Goal: Transaction & Acquisition: Obtain resource

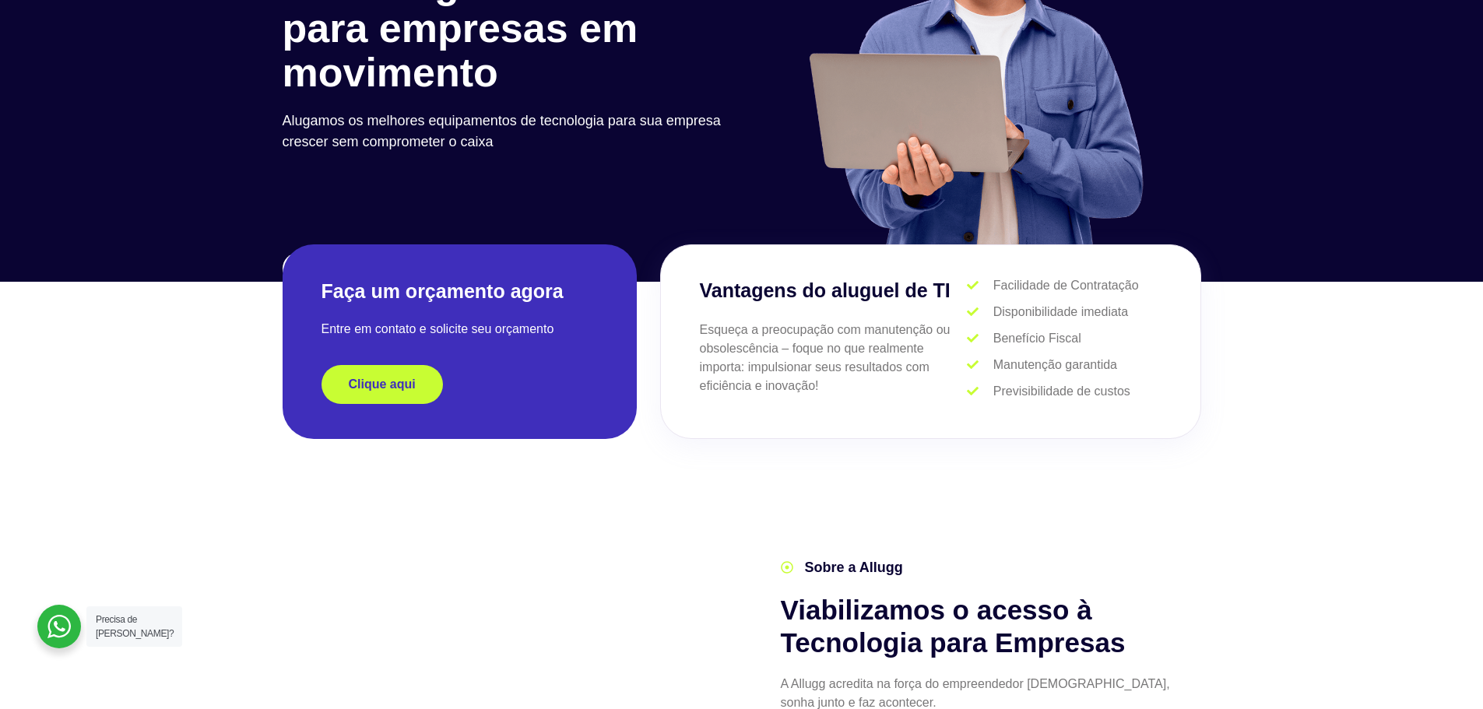
scroll to position [311, 0]
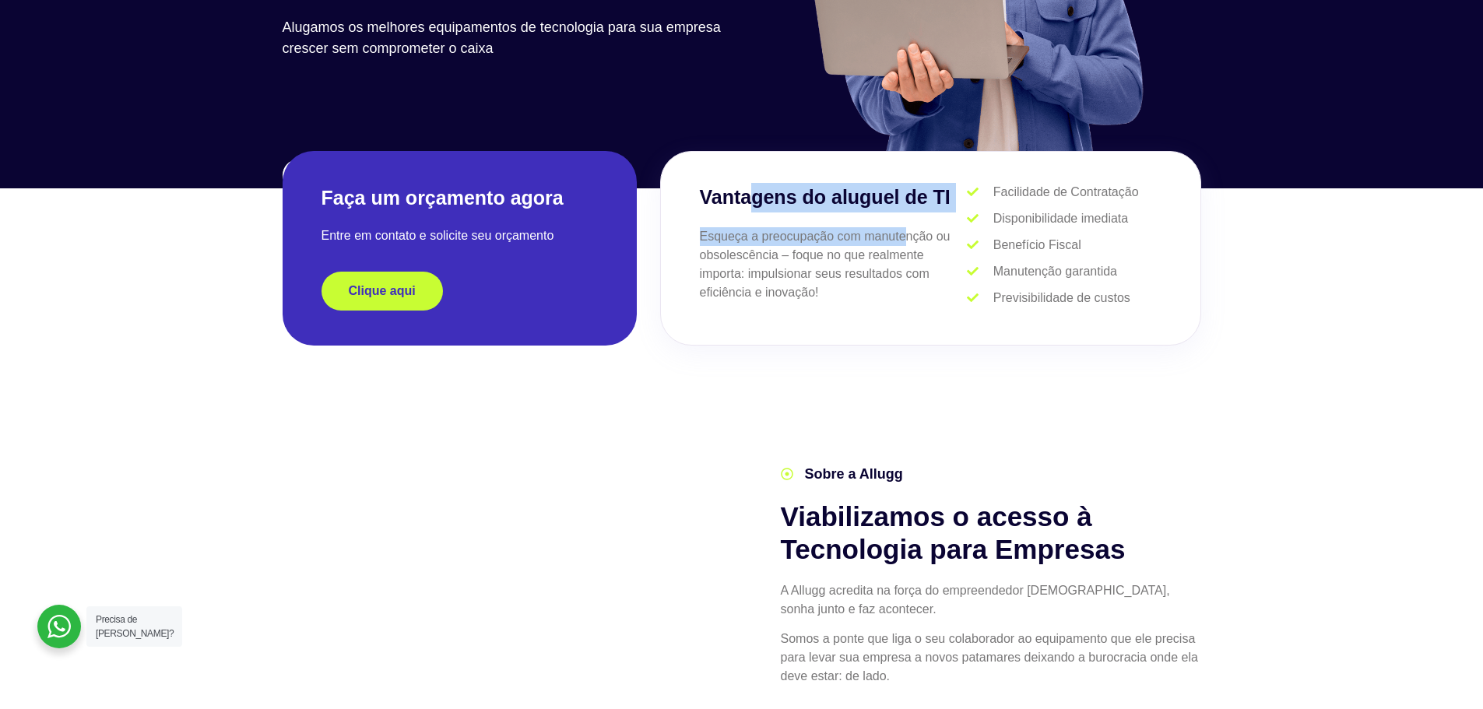
drag, startPoint x: 753, startPoint y: 191, endPoint x: 906, endPoint y: 232, distance: 158.8
click at [906, 232] on div "Vantagens do aluguel de TI Esqueça a preocupação com manutenção ou obsolescênci…" at bounding box center [834, 248] width 268 height 131
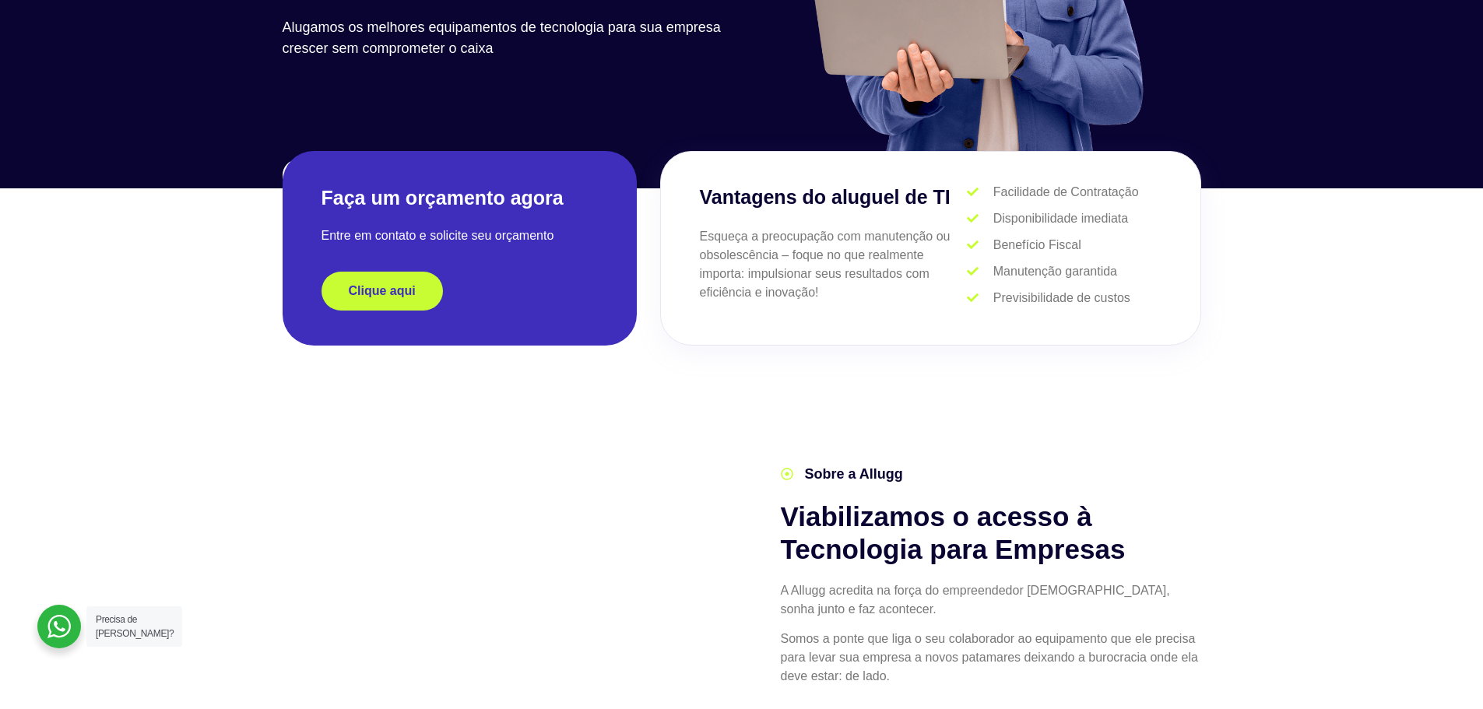
click at [894, 259] on p "Esqueça a preocupação com manutenção ou obsolescência – foque no que realmente …" at bounding box center [834, 264] width 268 height 75
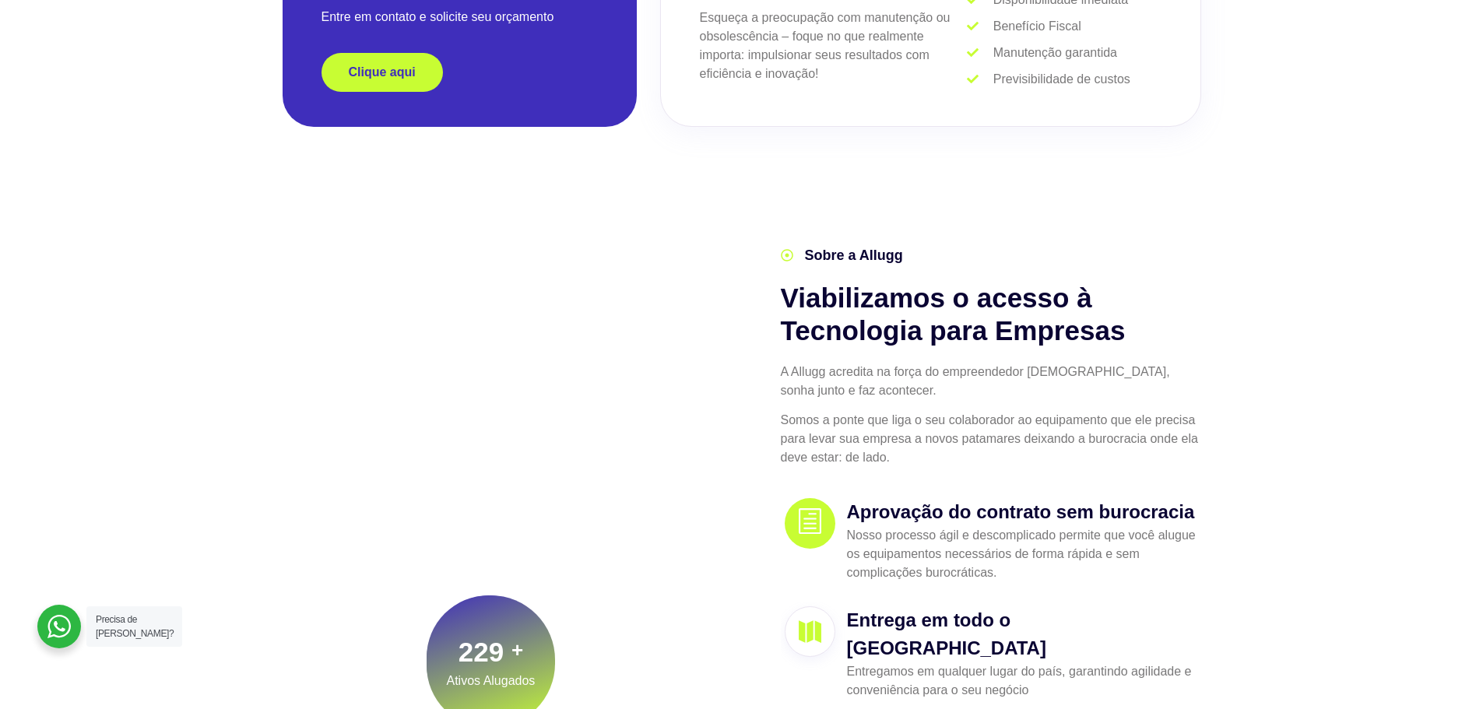
scroll to position [623, 0]
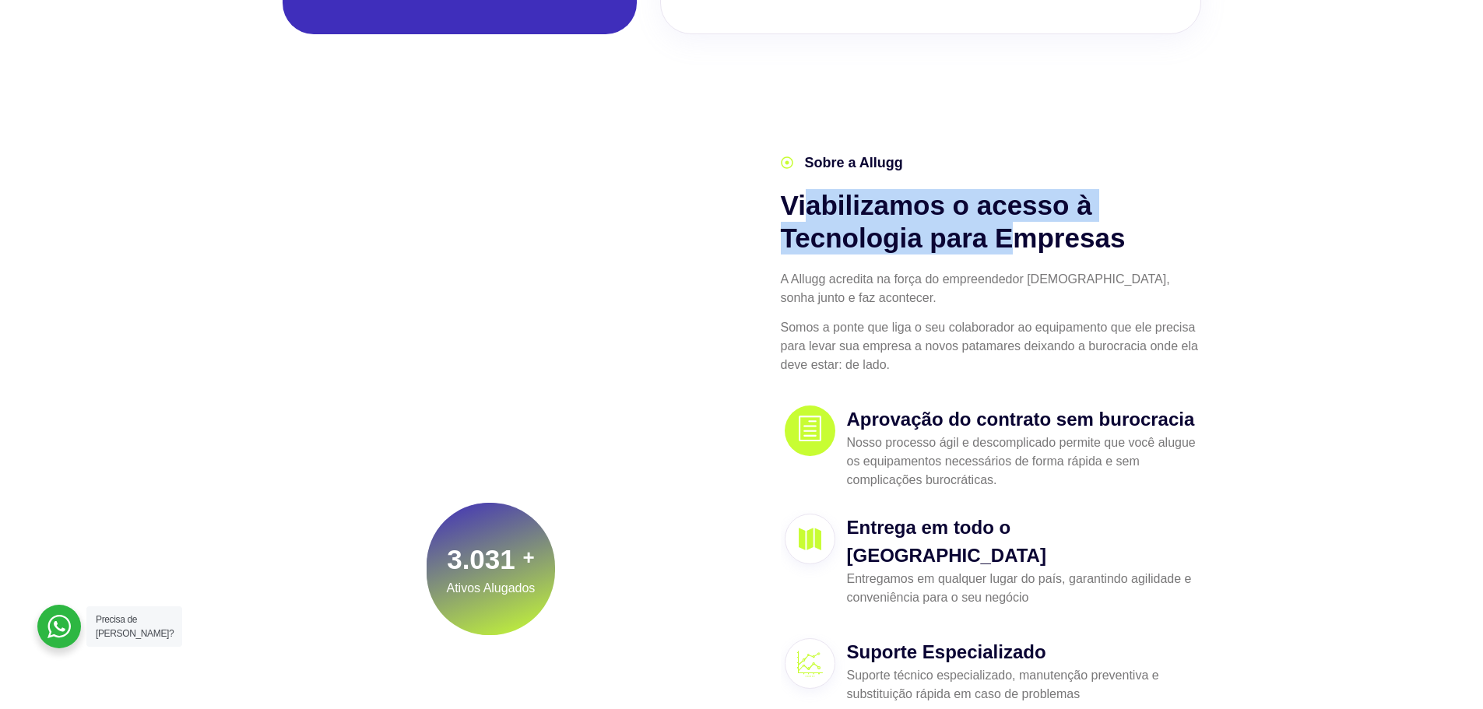
drag, startPoint x: 809, startPoint y: 205, endPoint x: 1016, endPoint y: 237, distance: 208.8
click at [1016, 237] on h2 "Viabilizamos o acesso à Tecnologia para Empresas" at bounding box center [991, 221] width 420 height 65
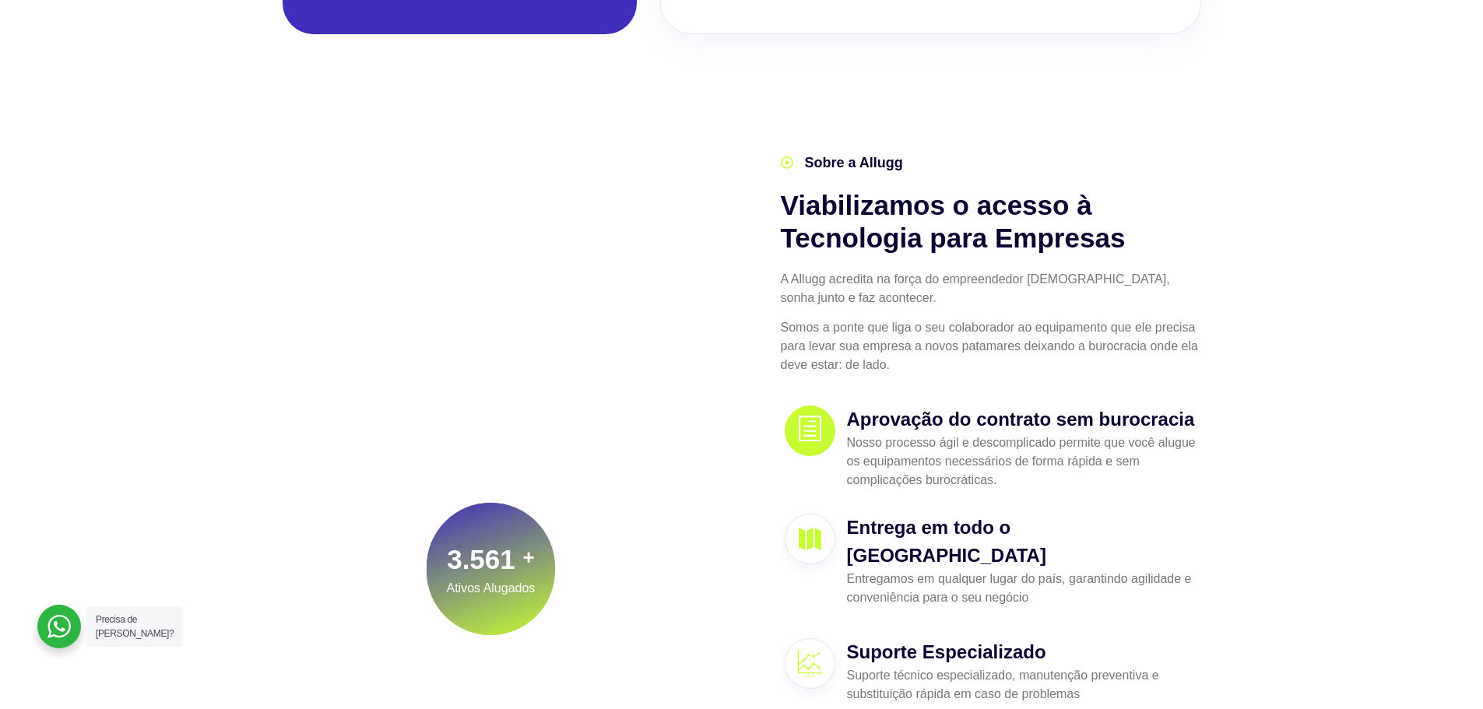
click at [1044, 240] on h2 "Viabilizamos o acesso à Tecnologia para Empresas" at bounding box center [991, 221] width 420 height 65
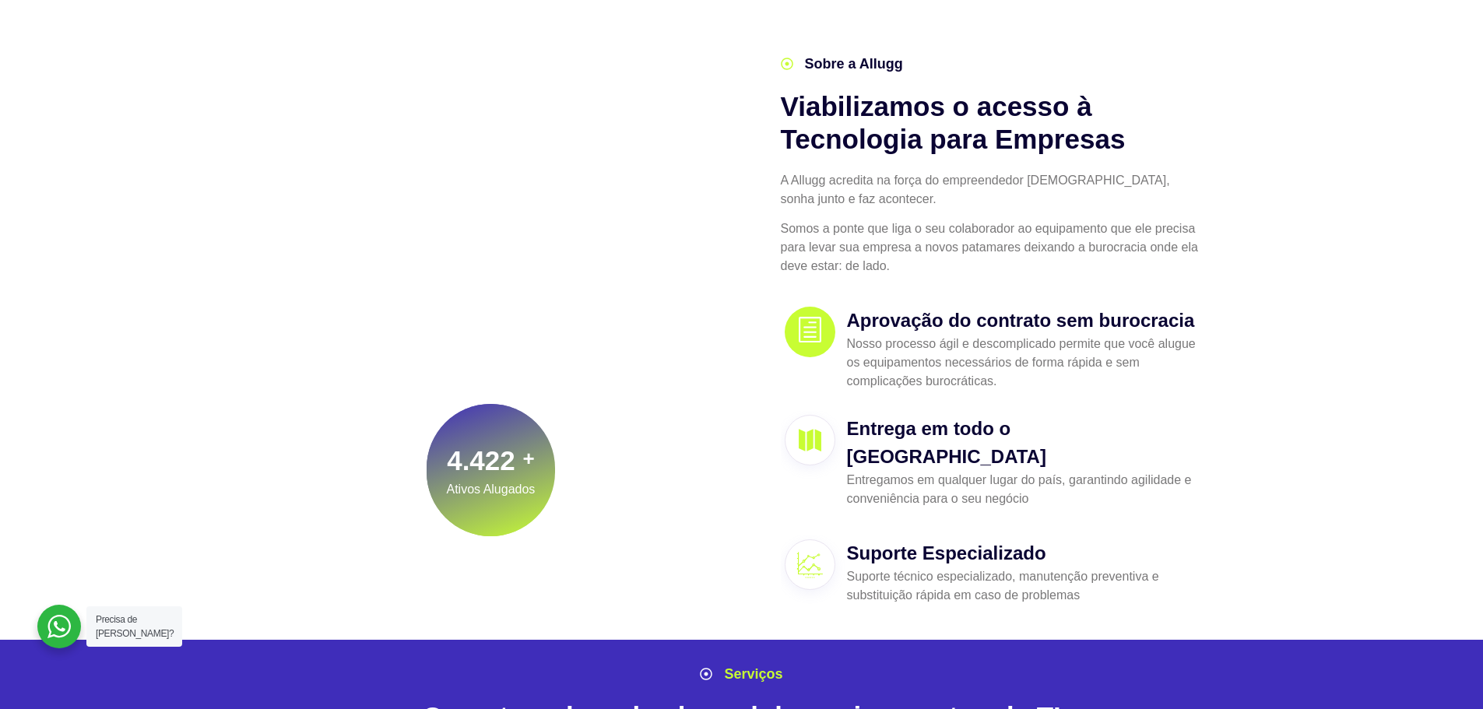
scroll to position [856, 0]
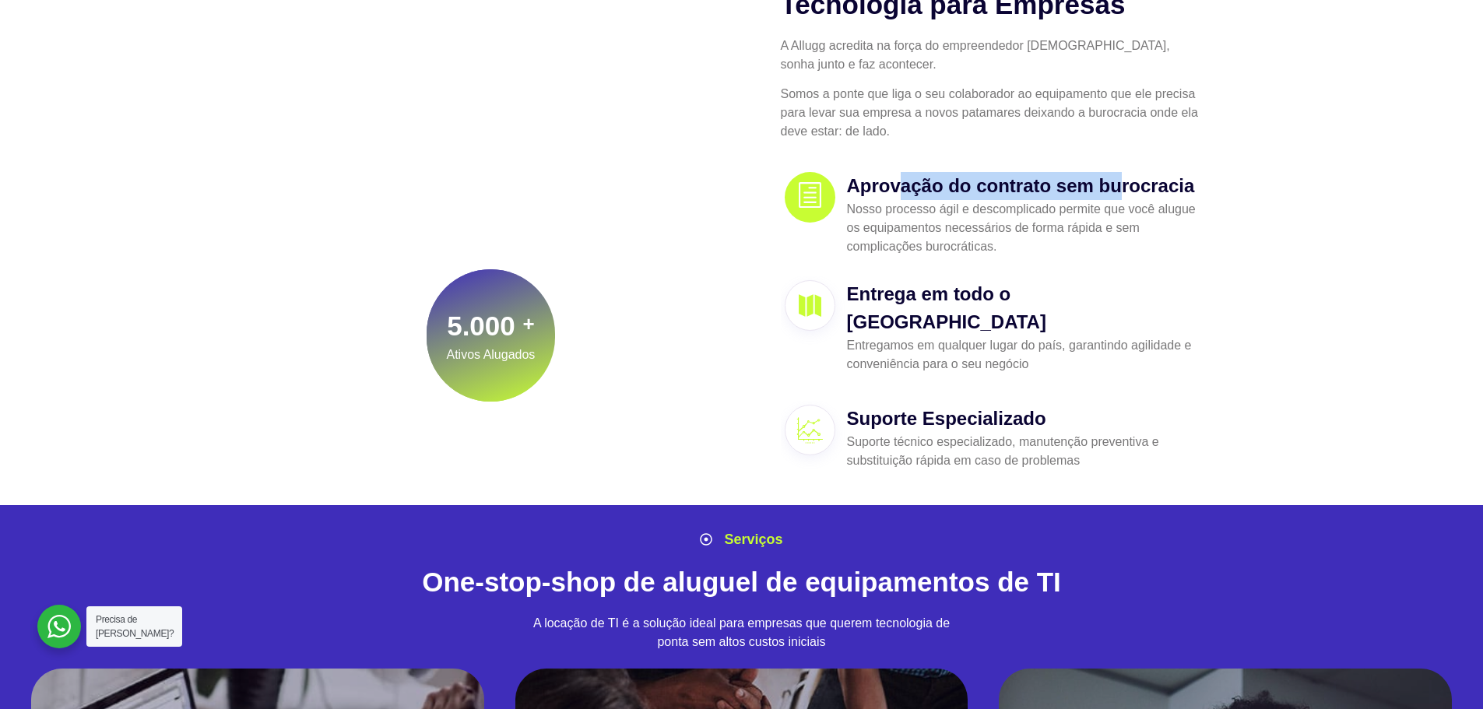
drag, startPoint x: 896, startPoint y: 189, endPoint x: 1125, endPoint y: 185, distance: 228.8
click at [1125, 185] on h3 "Aprovação do contrato sem burocracia" at bounding box center [1022, 186] width 350 height 28
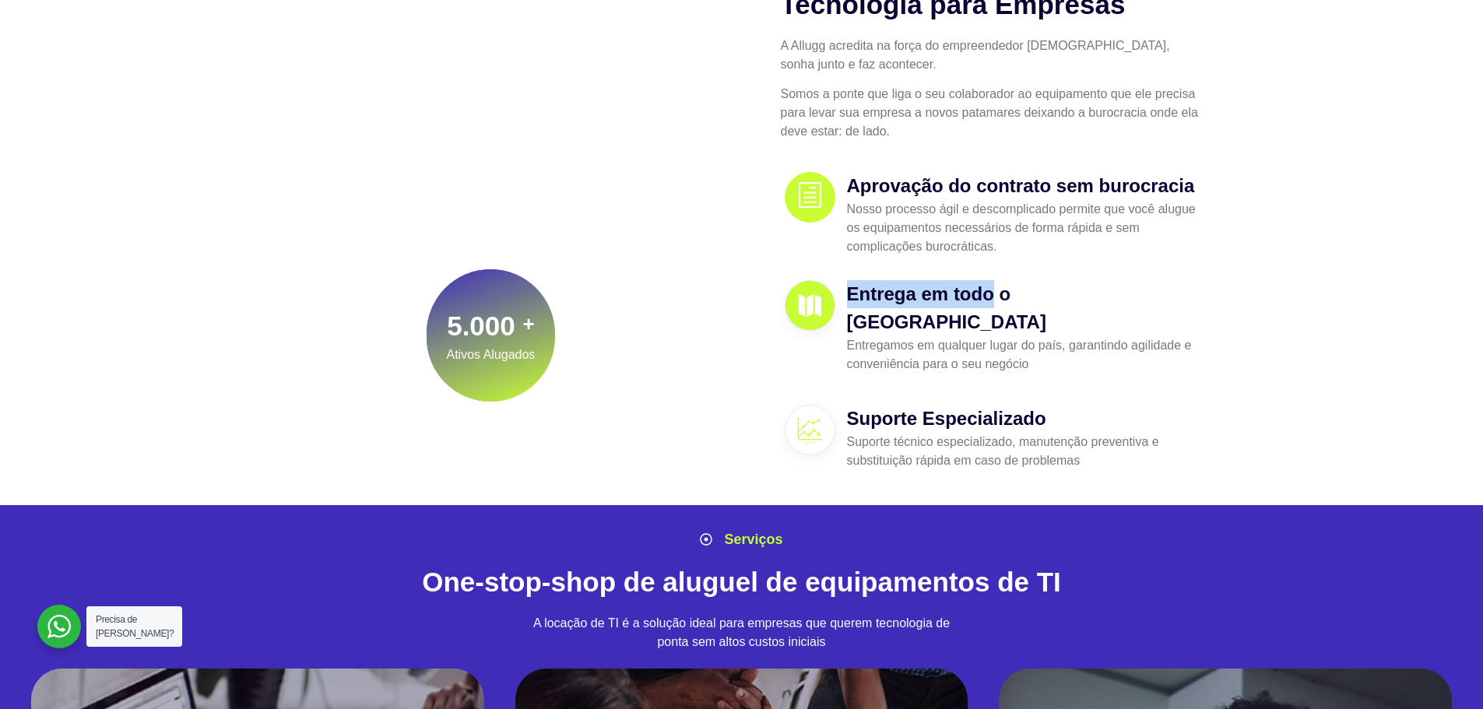
drag, startPoint x: 868, startPoint y: 279, endPoint x: 990, endPoint y: 284, distance: 122.3
click at [990, 284] on div "Entrega em todo o [GEOGRAPHIC_DATA] Entregamos em qualquer lugar do país, garan…" at bounding box center [991, 326] width 420 height 101
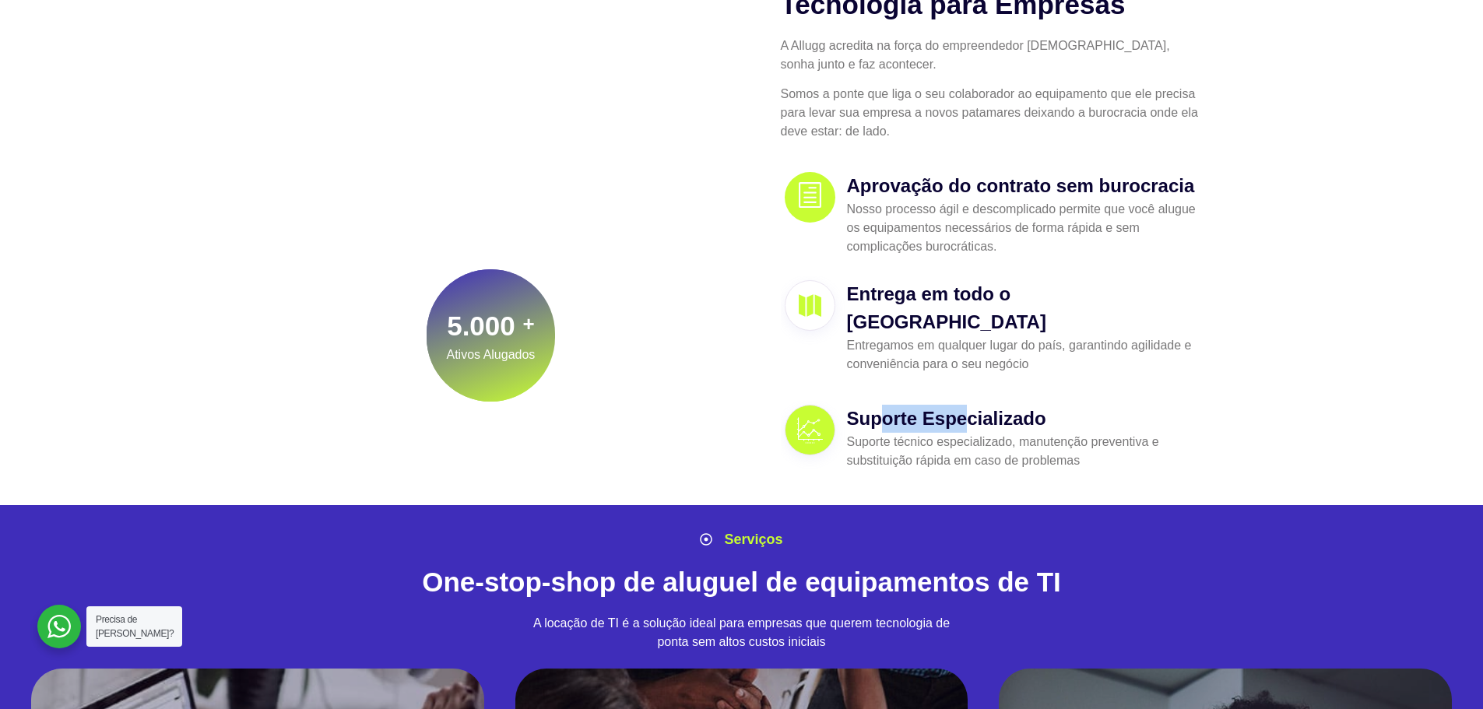
drag, startPoint x: 886, startPoint y: 390, endPoint x: 971, endPoint y: 390, distance: 84.1
click at [971, 405] on h3 "Suporte Especializado" at bounding box center [1022, 419] width 350 height 28
click at [992, 405] on h3 "Suporte Especializado" at bounding box center [1022, 419] width 350 height 28
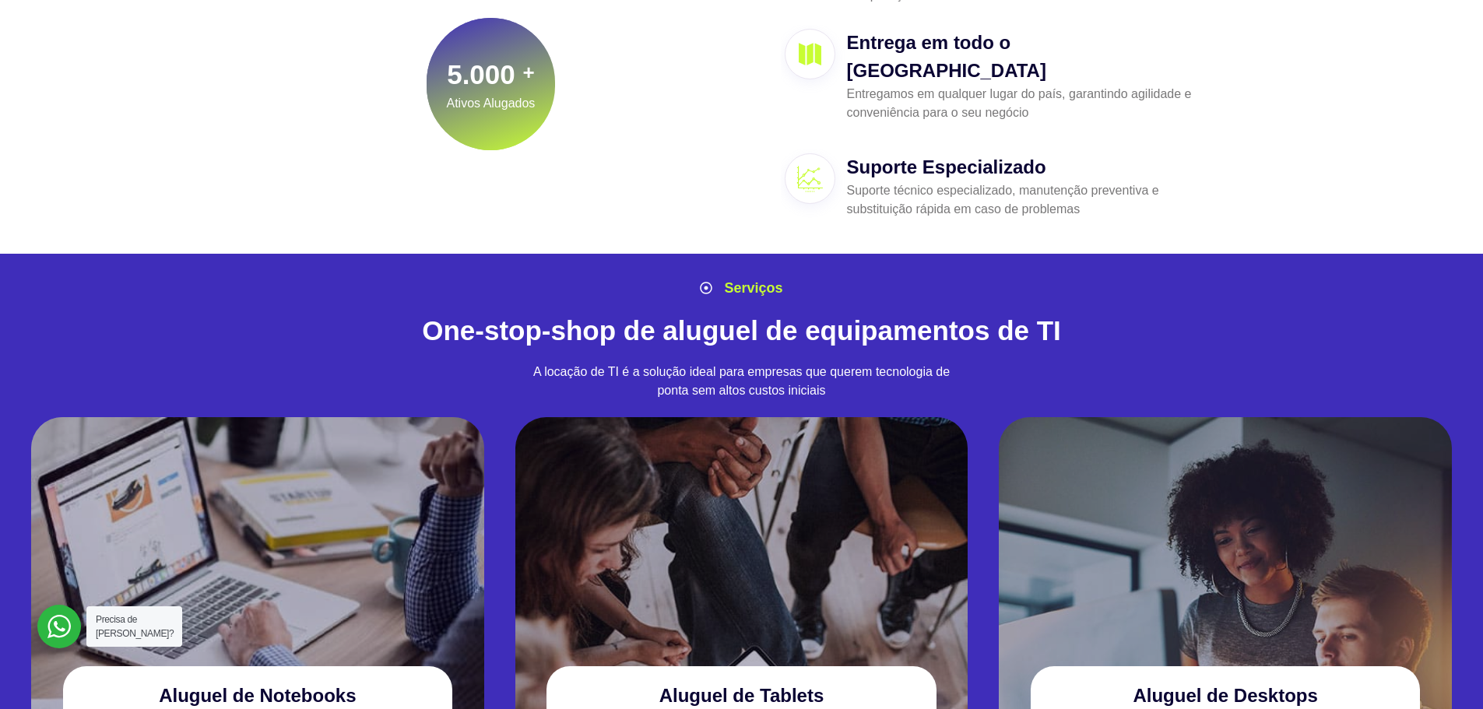
scroll to position [1012, 0]
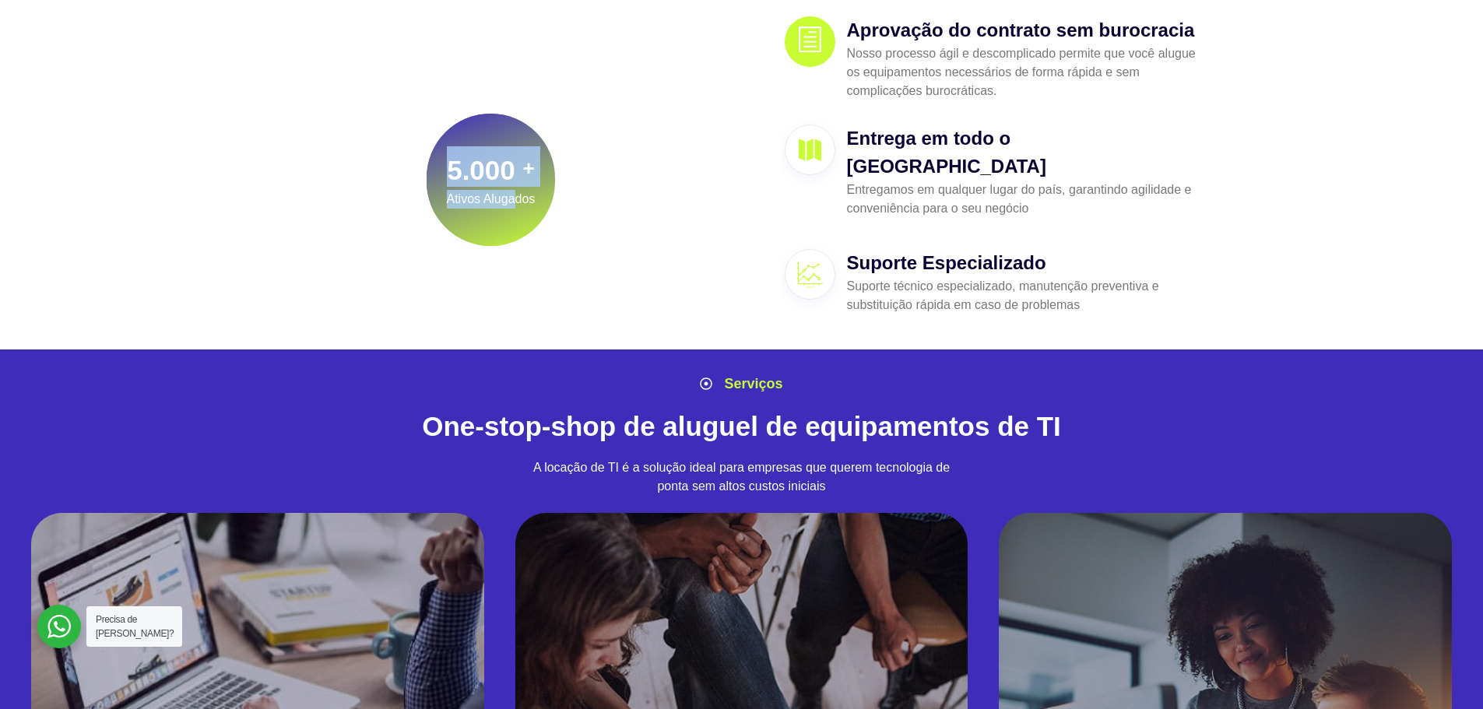
drag, startPoint x: 446, startPoint y: 170, endPoint x: 512, endPoint y: 202, distance: 73.8
click at [512, 202] on div "5.000 + Ativos Alugados" at bounding box center [491, 177] width 89 height 63
click at [522, 202] on h5 "Ativos Alugados" at bounding box center [491, 199] width 89 height 19
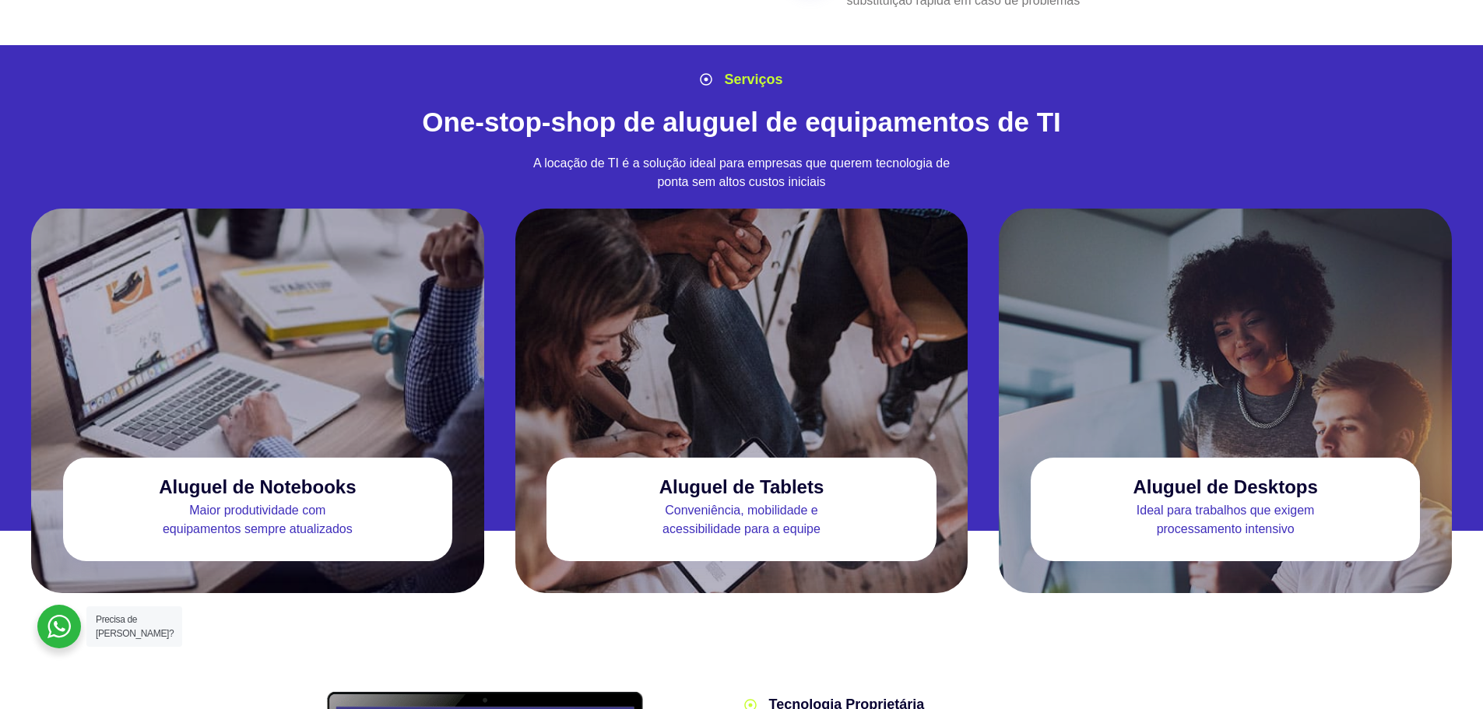
scroll to position [1323, 0]
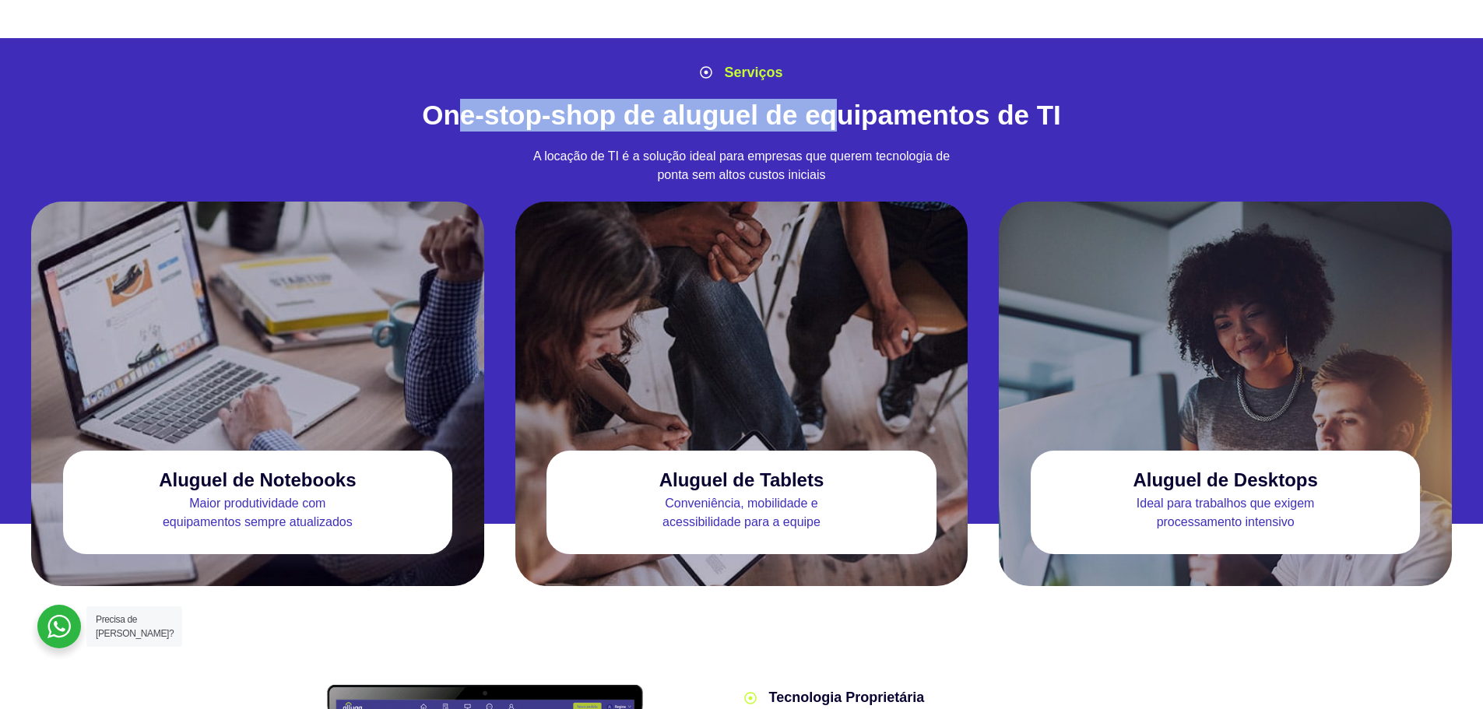
drag, startPoint x: 461, startPoint y: 75, endPoint x: 844, endPoint y: 81, distance: 383.0
click at [844, 99] on h2 "One-stop-shop de aluguel de equipamentos de TI" at bounding box center [742, 115] width 918 height 33
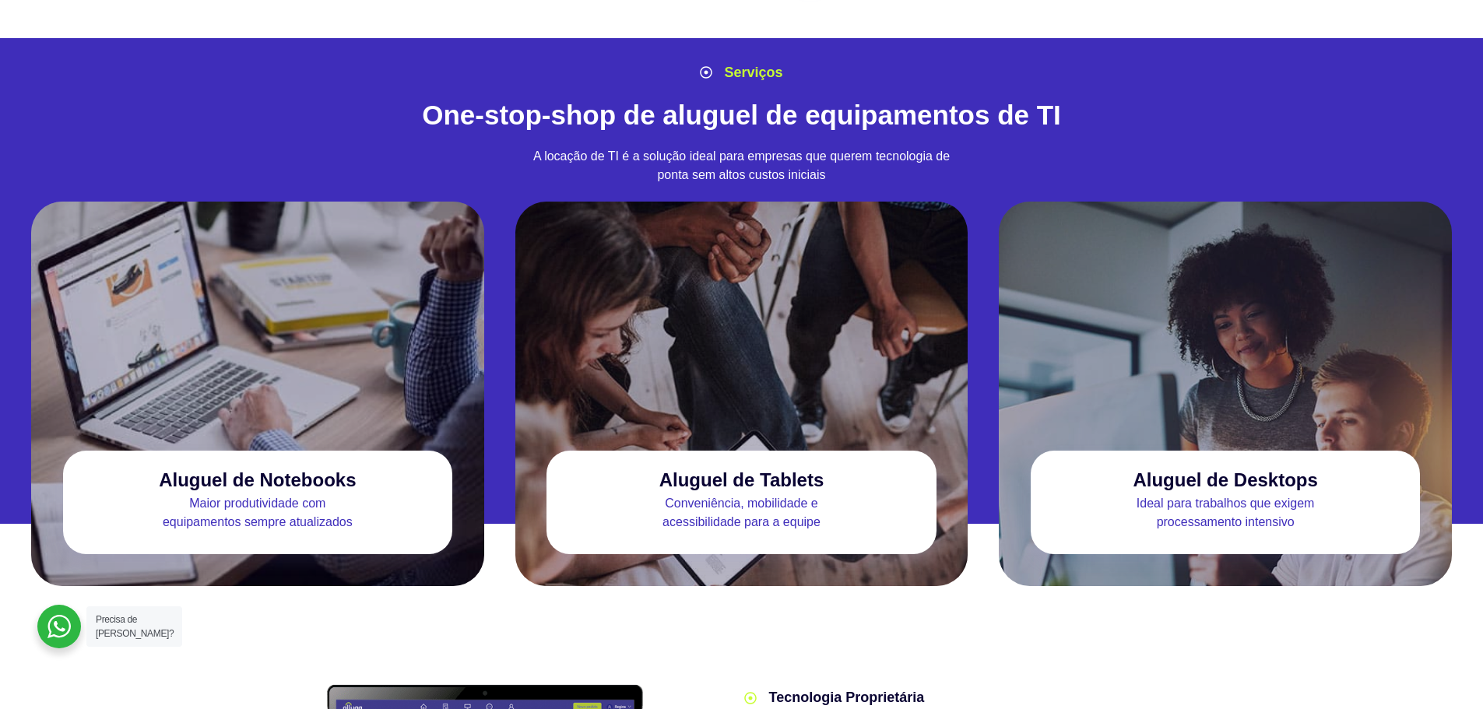
click at [900, 99] on h2 "One-stop-shop de aluguel de equipamentos de TI" at bounding box center [742, 115] width 918 height 33
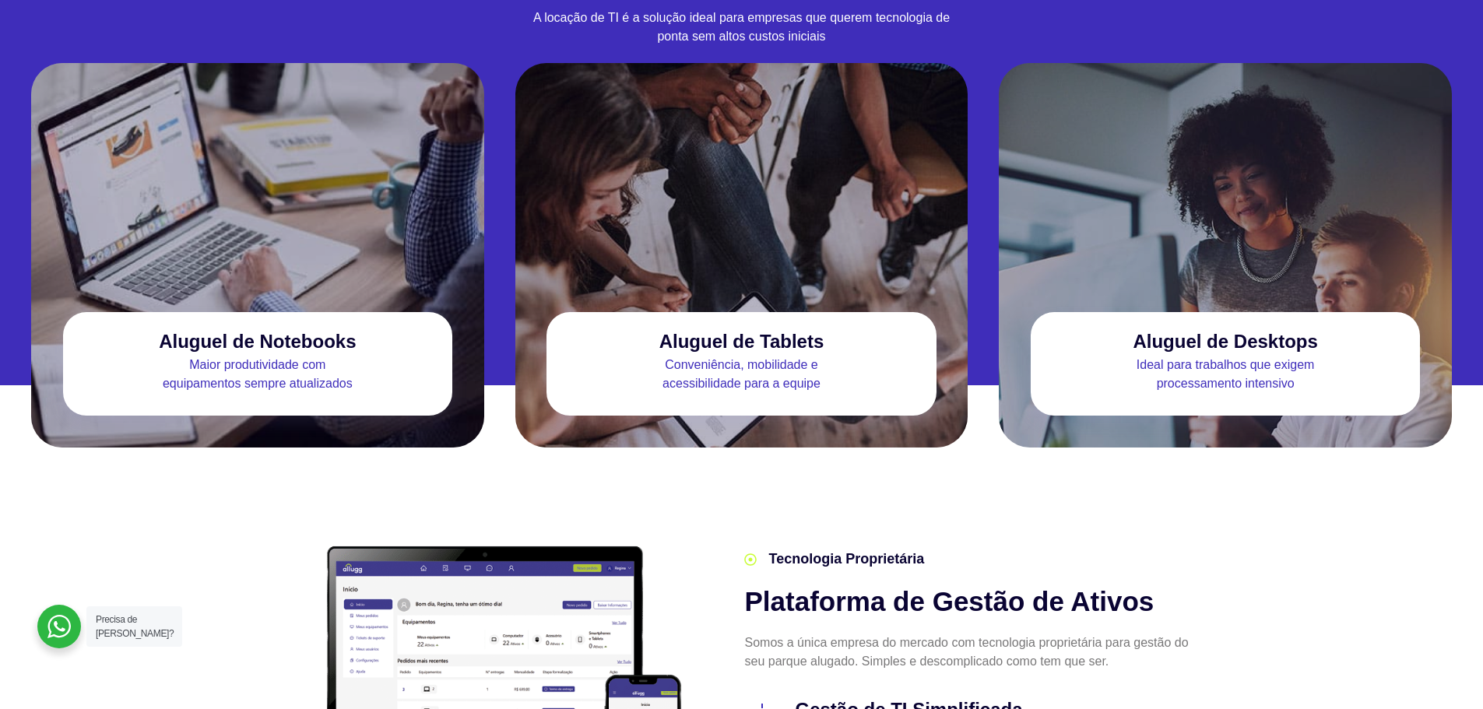
scroll to position [1479, 0]
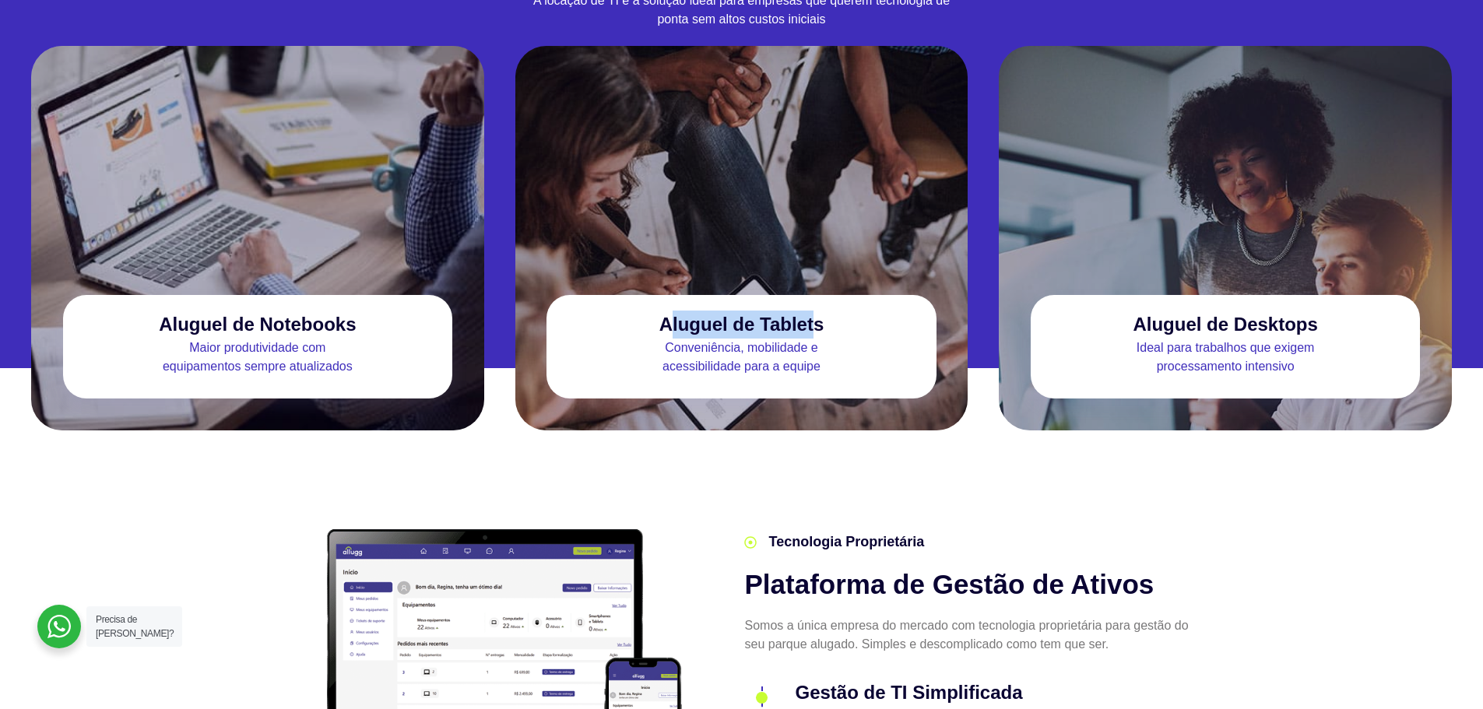
drag, startPoint x: 674, startPoint y: 296, endPoint x: 818, endPoint y: 305, distance: 144.3
click at [818, 314] on h3 "Aluguel de Tablets" at bounding box center [741, 324] width 165 height 21
drag, startPoint x: 1153, startPoint y: 302, endPoint x: 1239, endPoint y: 302, distance: 86.4
click at [1239, 314] on h3 "Aluguel de Desktops" at bounding box center [1224, 324] width 184 height 21
drag, startPoint x: 191, startPoint y: 293, endPoint x: 300, endPoint y: 297, distance: 109.0
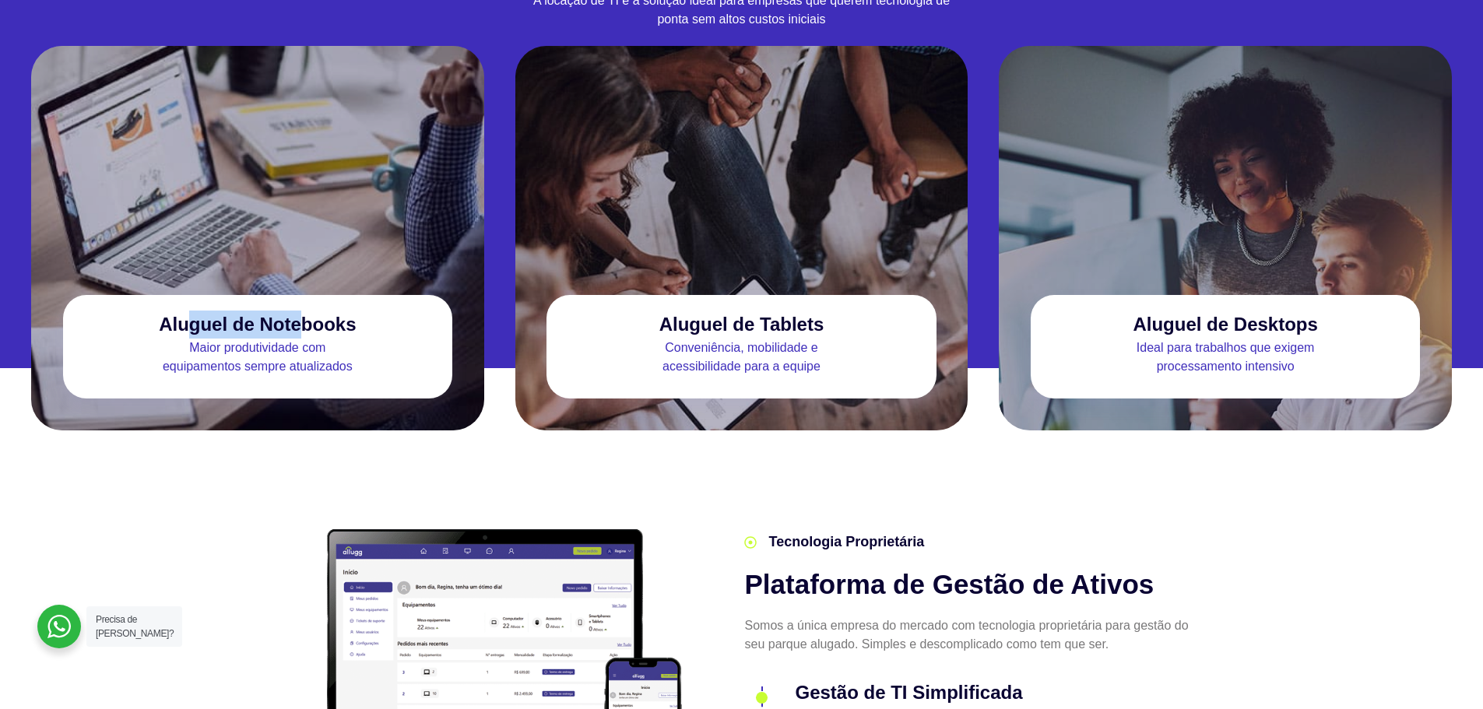
click at [300, 314] on h3 "Aluguel de Notebooks" at bounding box center [257, 324] width 197 height 21
click at [317, 314] on h3 "Aluguel de Notebooks" at bounding box center [257, 324] width 197 height 21
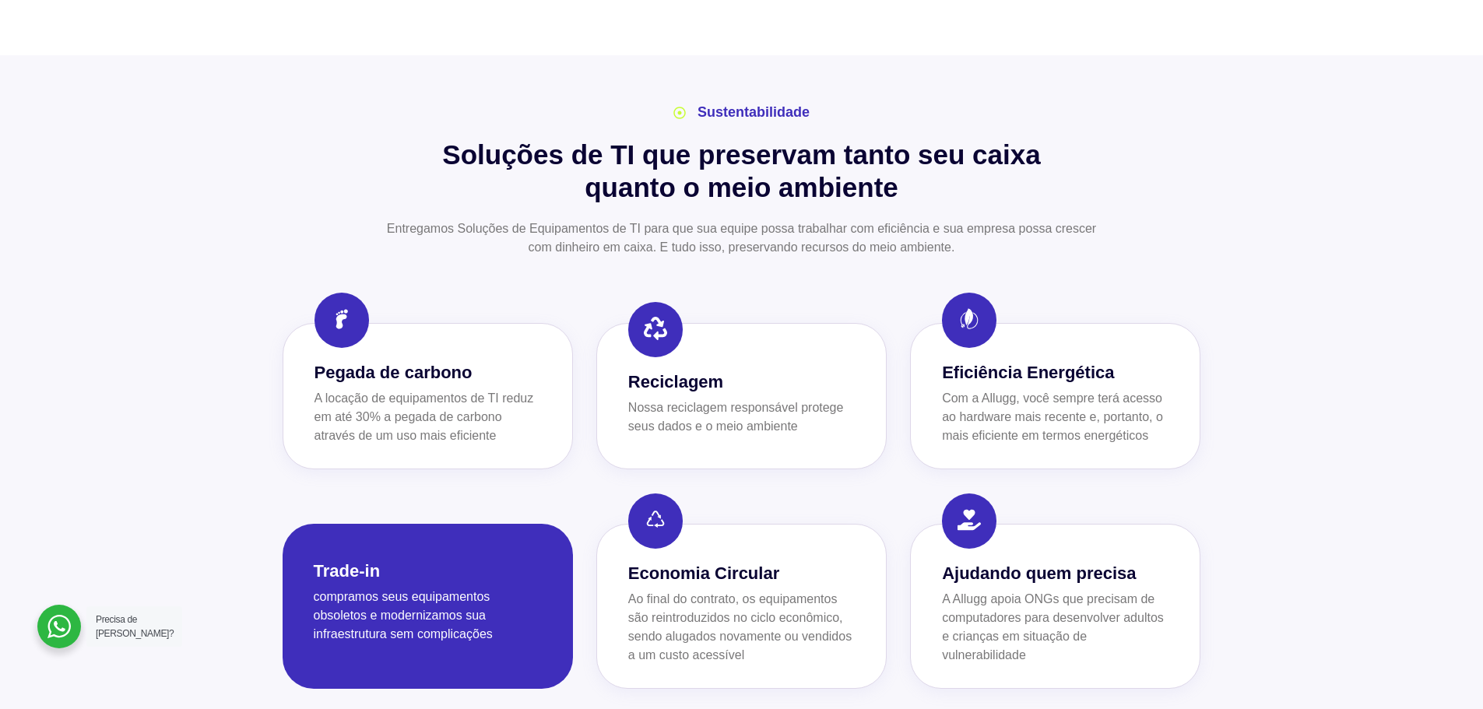
scroll to position [2413, 0]
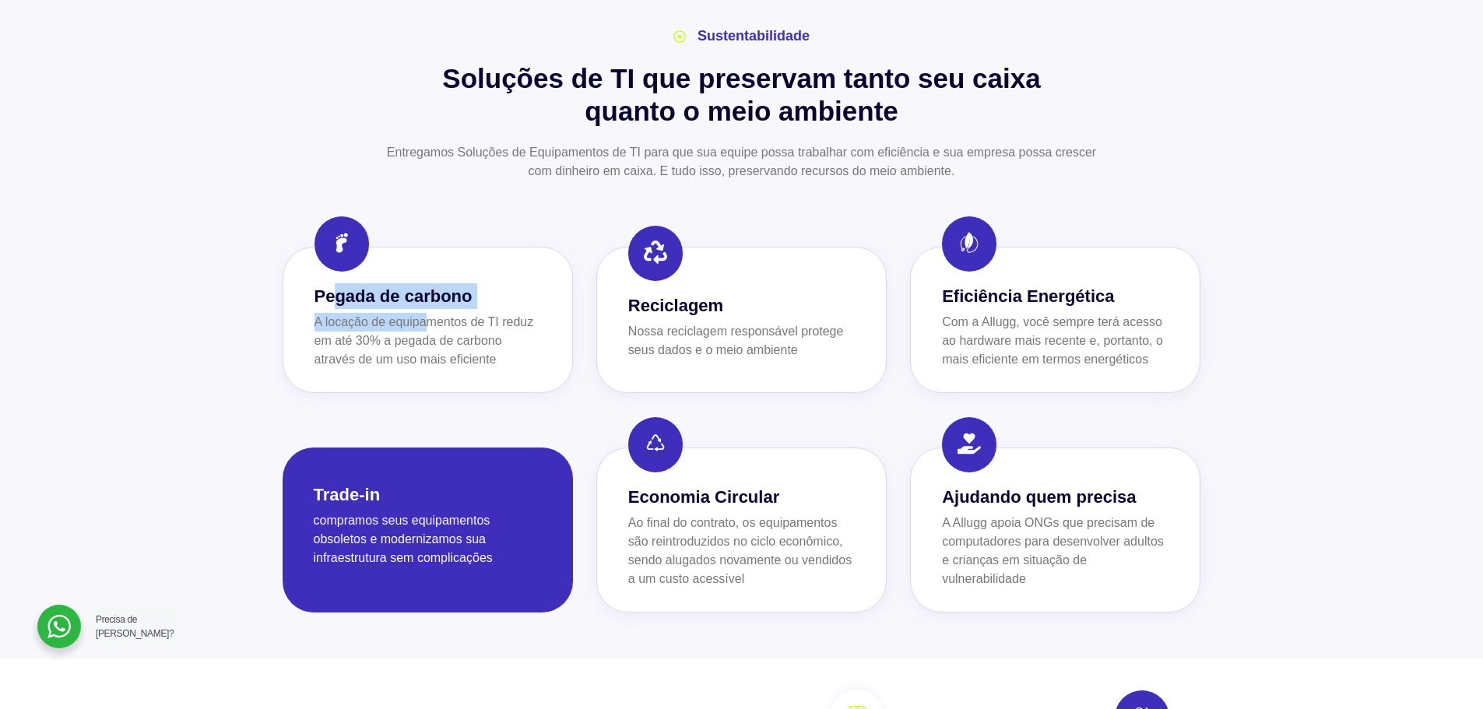
drag, startPoint x: 339, startPoint y: 276, endPoint x: 425, endPoint y: 290, distance: 87.5
click at [425, 290] on div "Pegada de carbono A locação de equipamentos de TI reduz em até 30% a pegada de …" at bounding box center [427, 326] width 226 height 86
click at [470, 313] on p "A locação de equipamentos de TI reduz em até 30% a pegada de carbono através de…" at bounding box center [427, 341] width 226 height 56
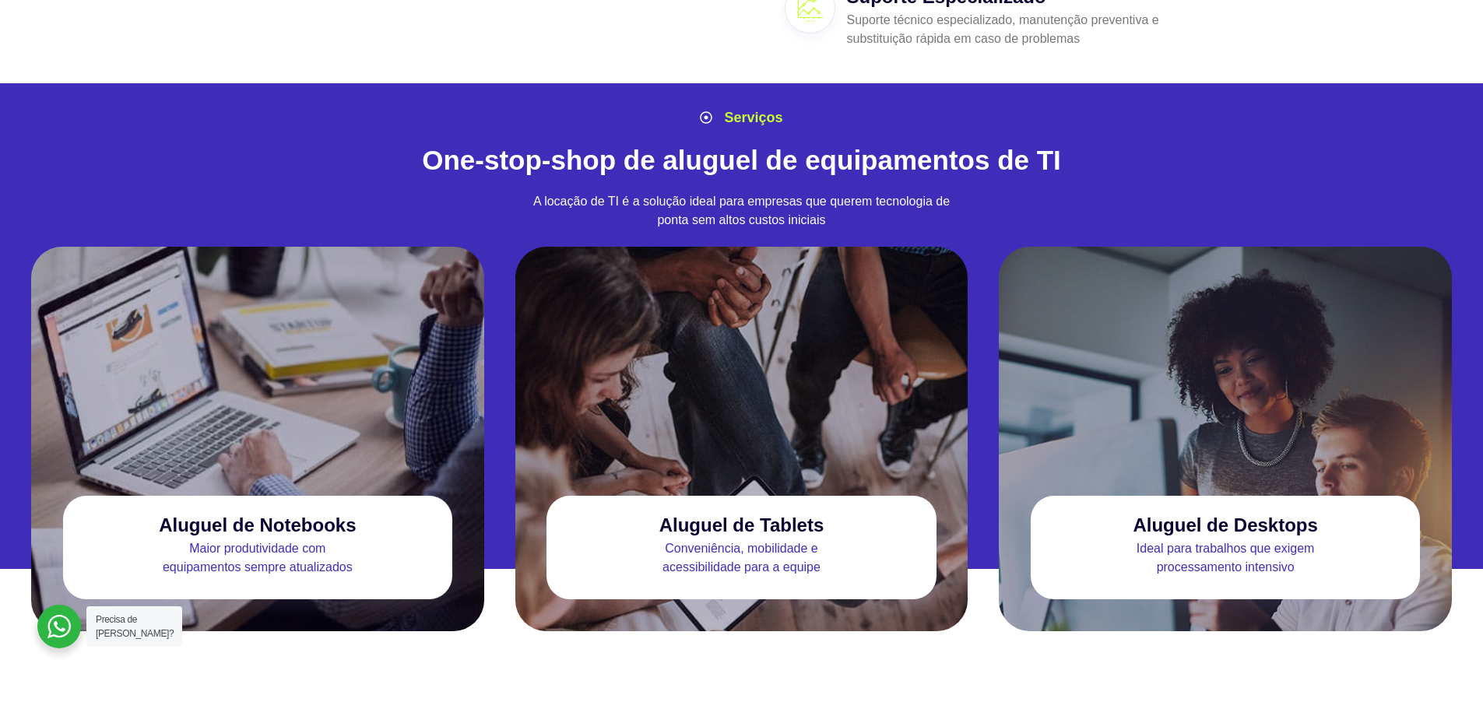
scroll to position [1401, 0]
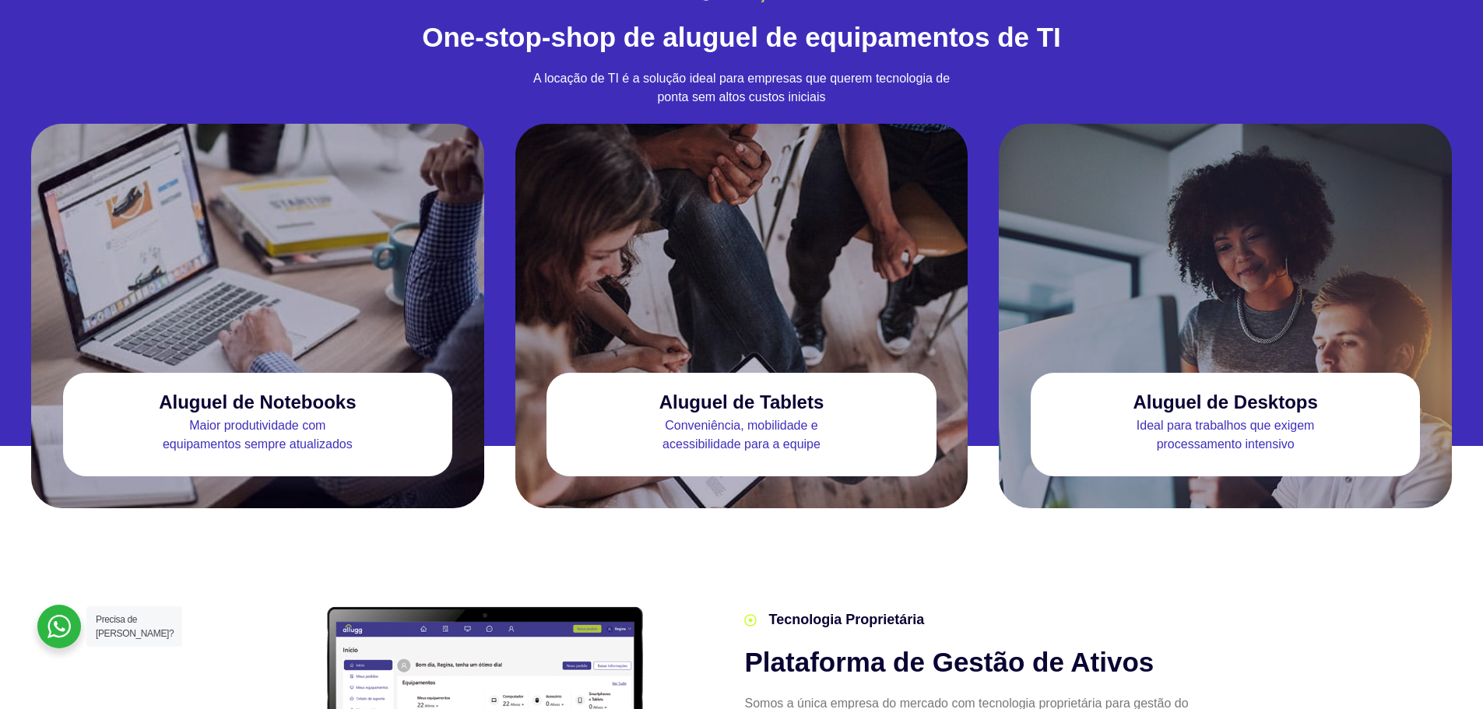
click at [716, 196] on div at bounding box center [741, 240] width 453 height 233
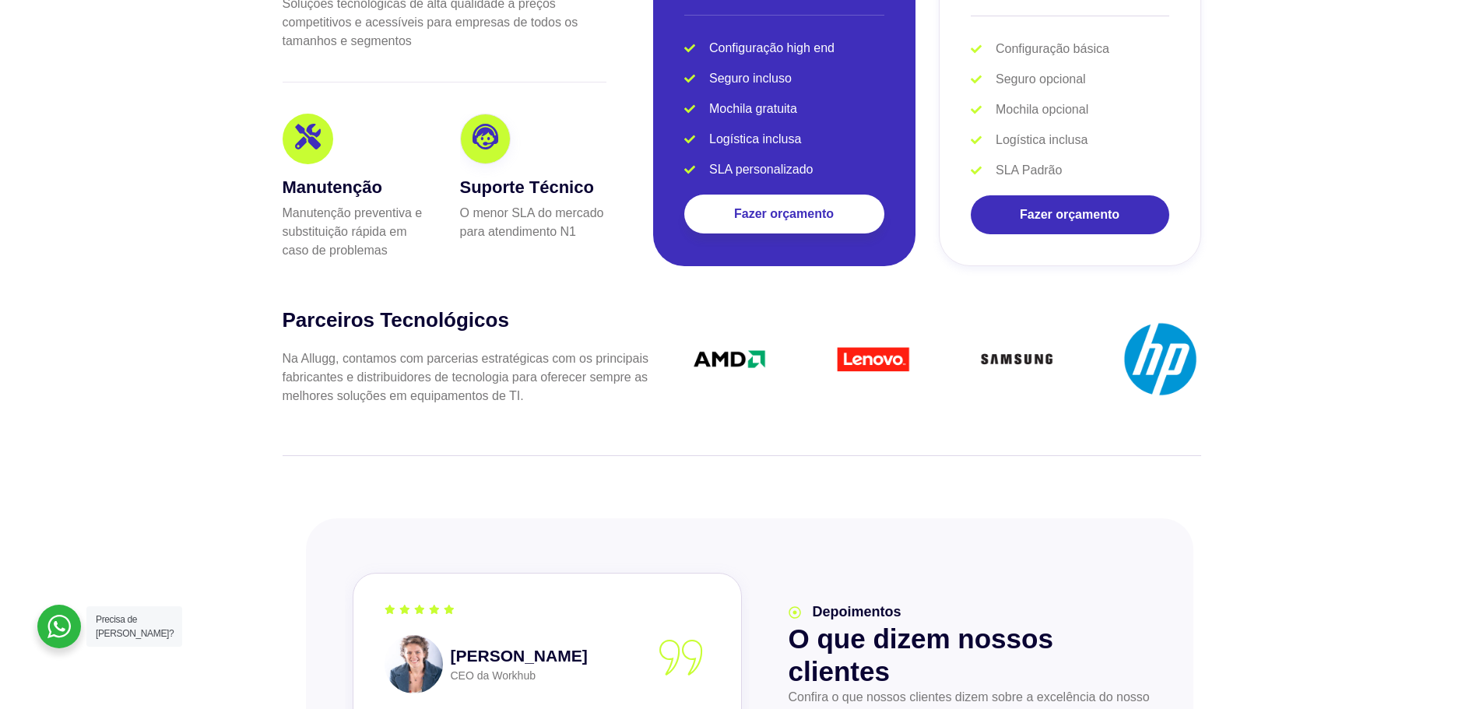
scroll to position [3269, 0]
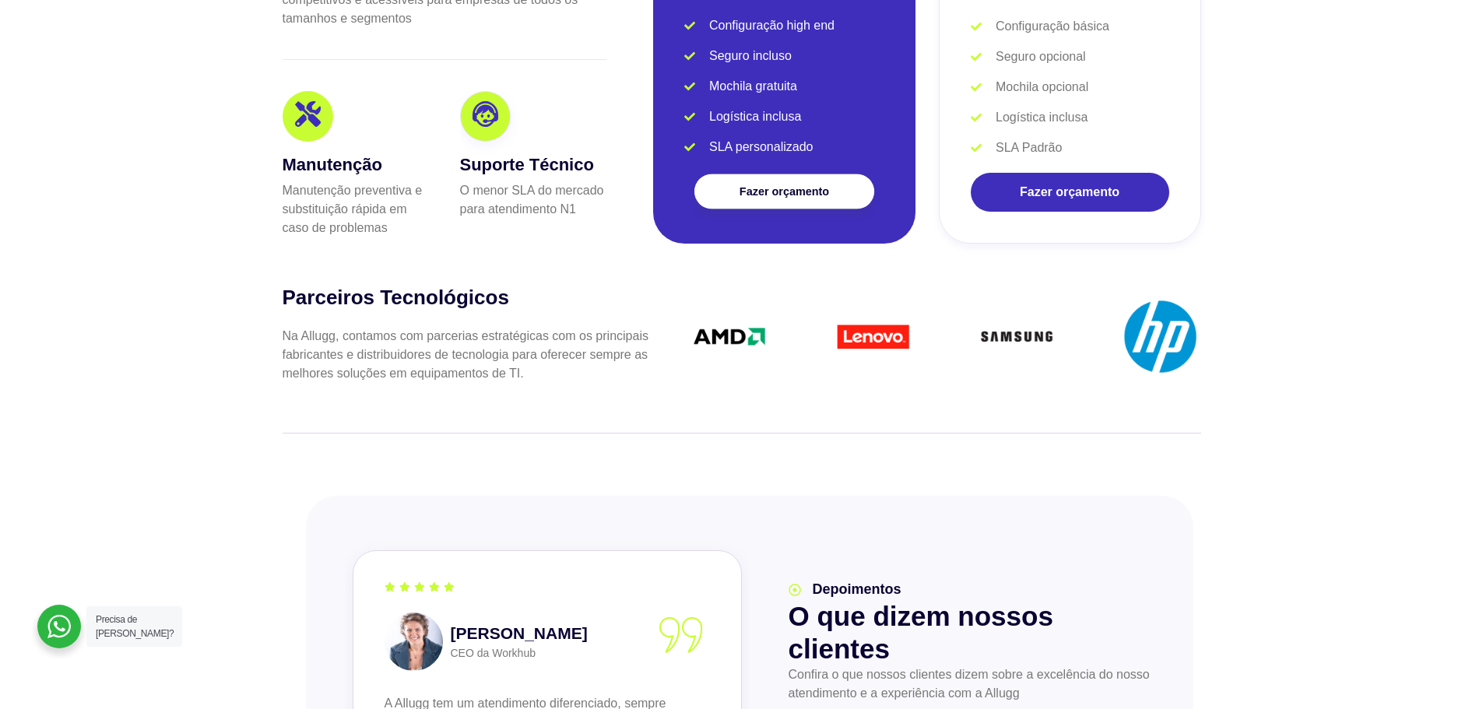
click at [792, 174] on link "Fazer orçamento" at bounding box center [783, 191] width 180 height 35
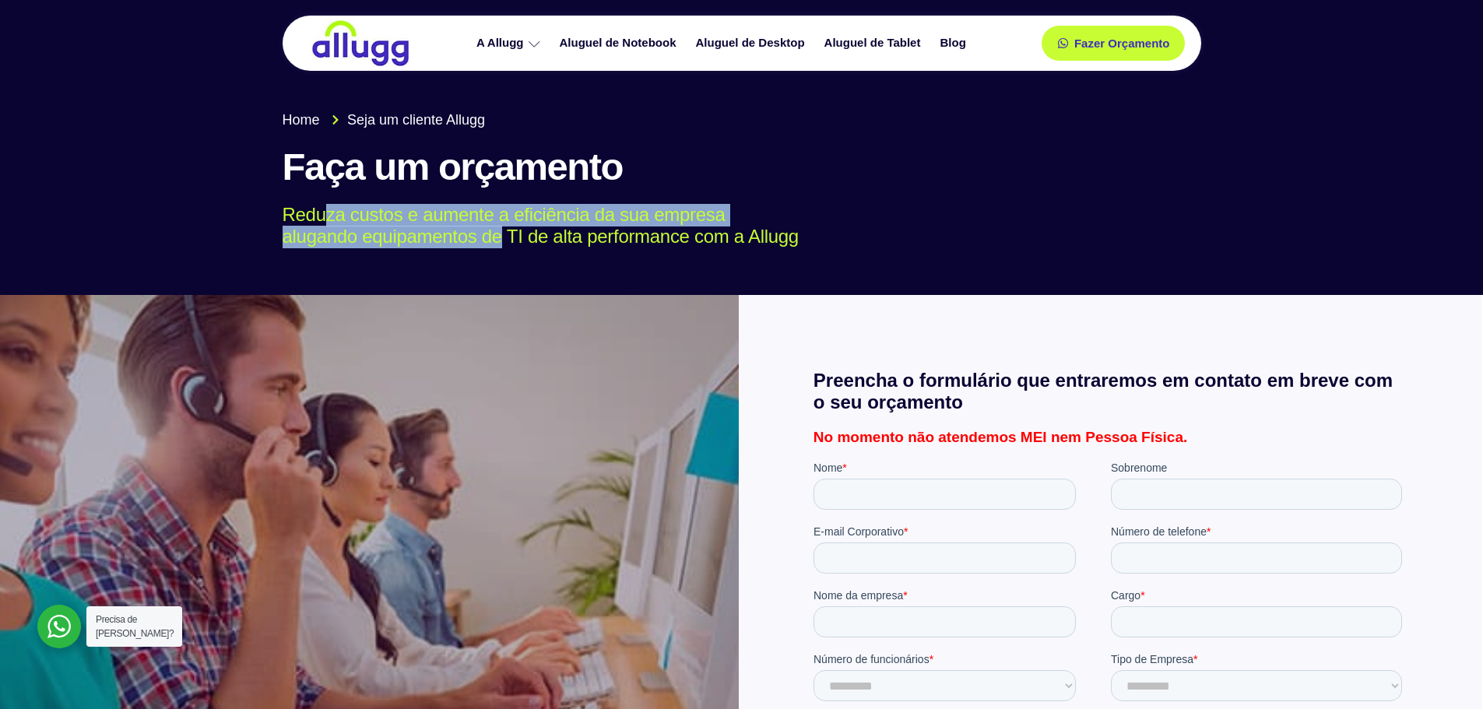
drag, startPoint x: 322, startPoint y: 223, endPoint x: 499, endPoint y: 226, distance: 176.7
click at [499, 226] on p "Reduza custos e aumente a eficiência da sua empresa alugando equipamentos de TI…" at bounding box center [731, 226] width 896 height 45
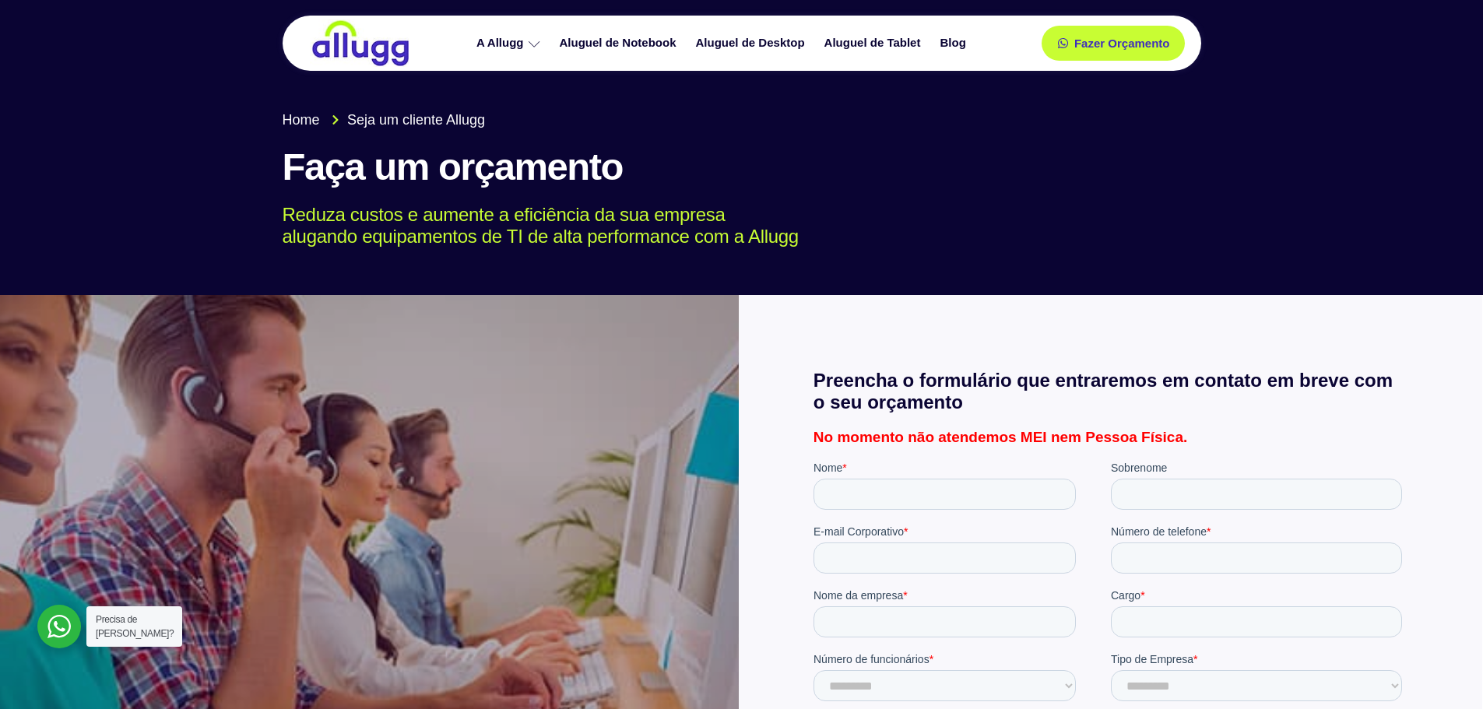
click at [576, 233] on p "Reduza custos e aumente a eficiência da sua empresa alugando equipamentos de TI…" at bounding box center [731, 226] width 896 height 45
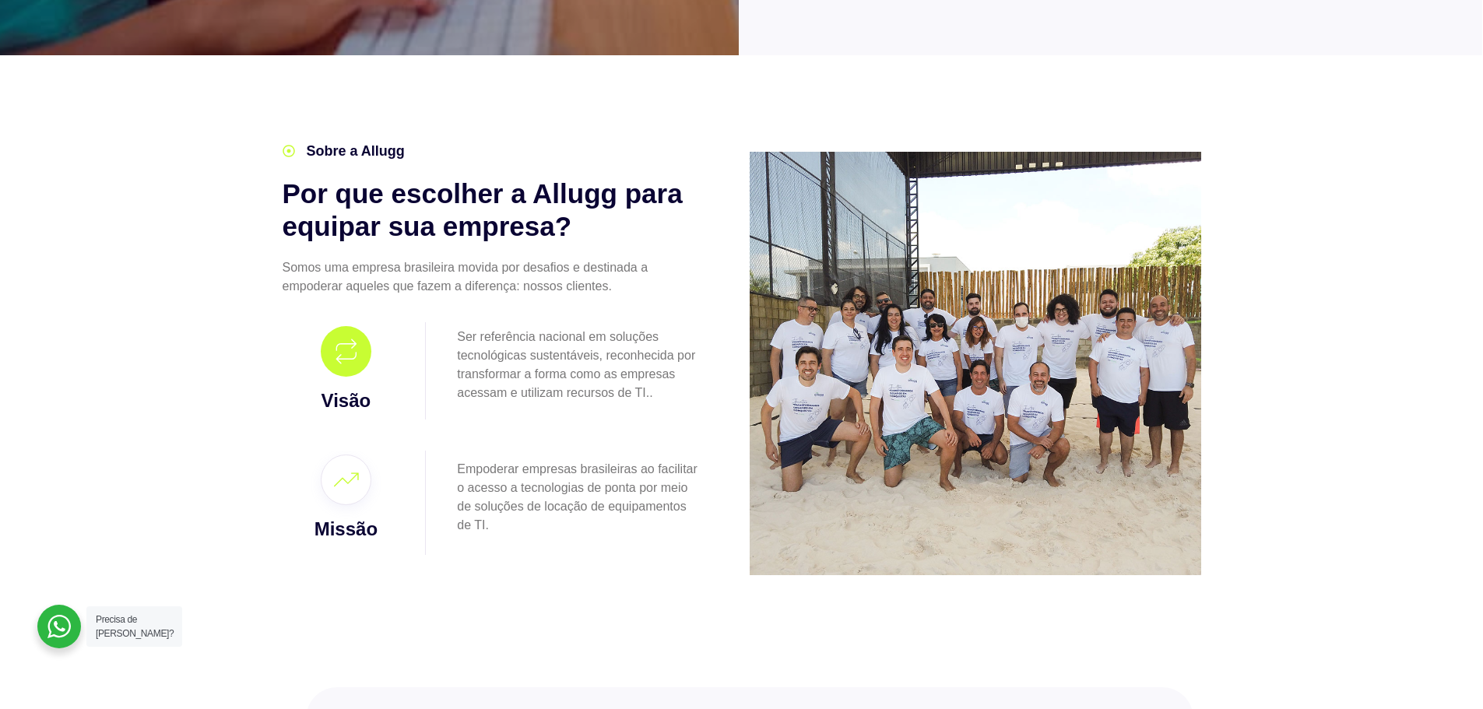
scroll to position [934, 0]
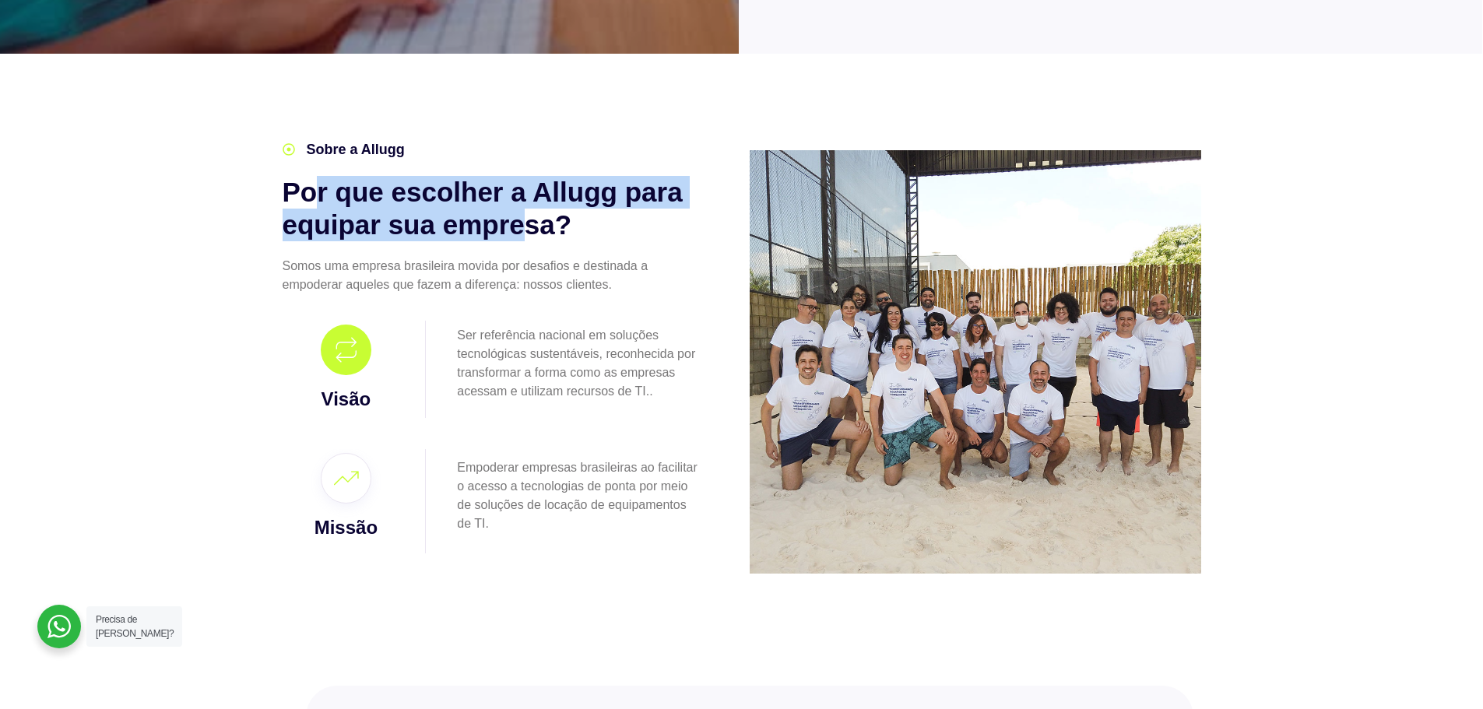
drag, startPoint x: 314, startPoint y: 186, endPoint x: 530, endPoint y: 215, distance: 218.3
click at [530, 215] on h2 "Por que escolher a Allugg para equipar sua empresa?" at bounding box center [493, 208] width 420 height 65
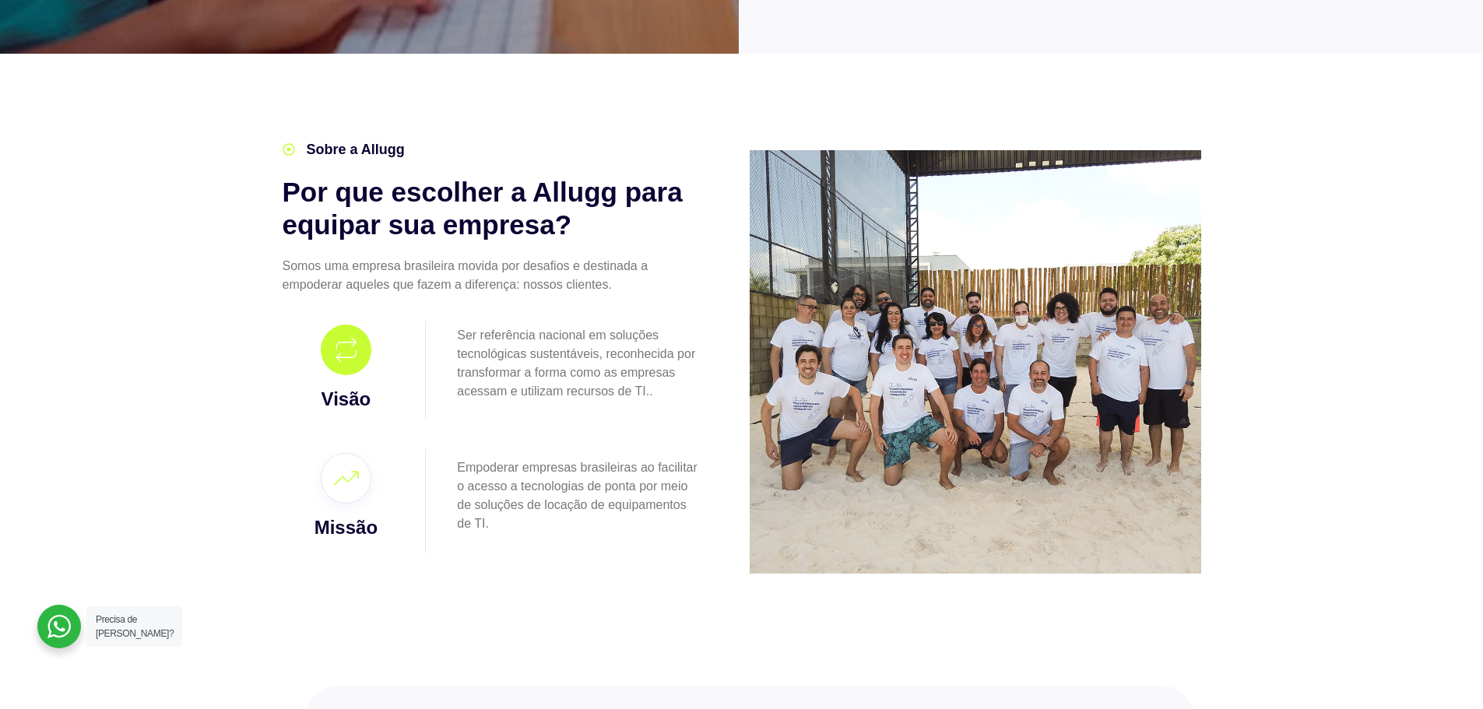
click at [556, 218] on h2 "Por que escolher a Allugg para equipar sua empresa?" at bounding box center [493, 208] width 420 height 65
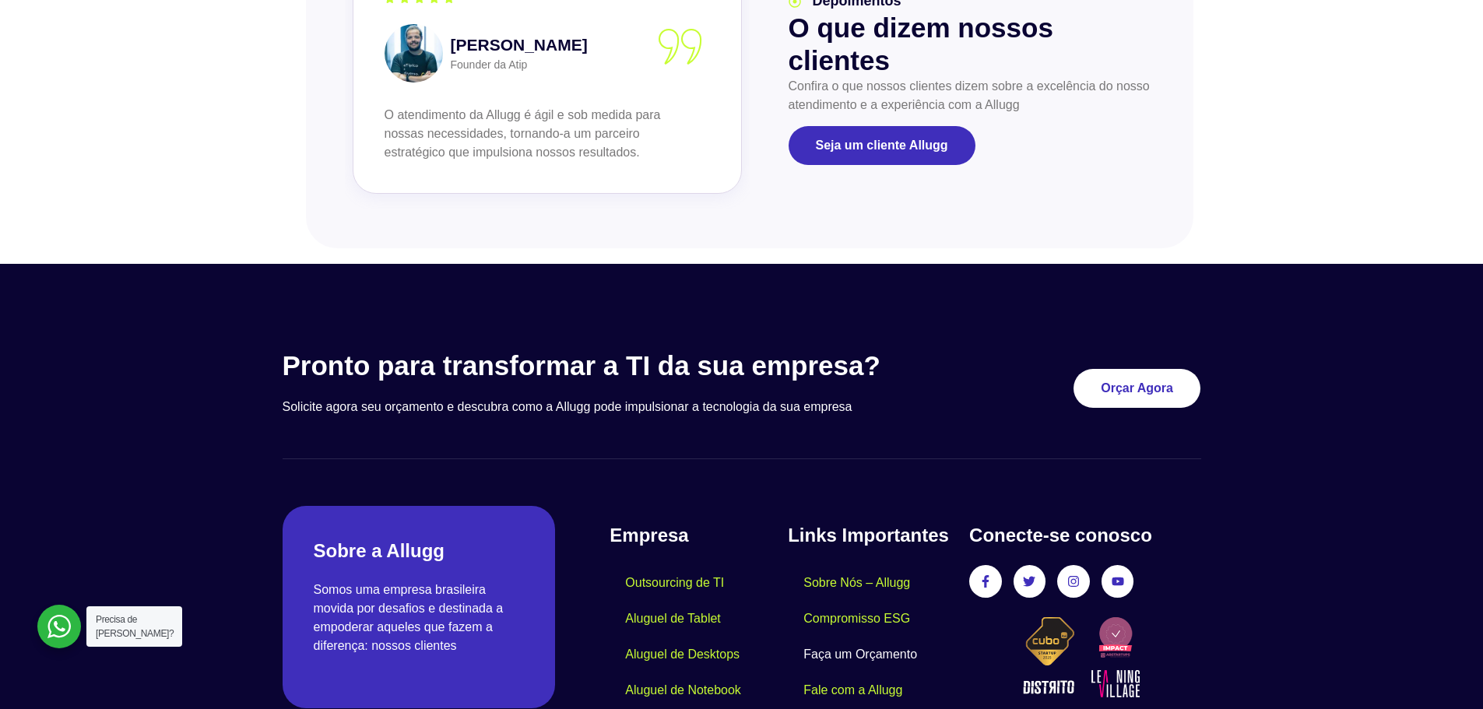
scroll to position [1852, 0]
